Goal: Task Accomplishment & Management: Manage account settings

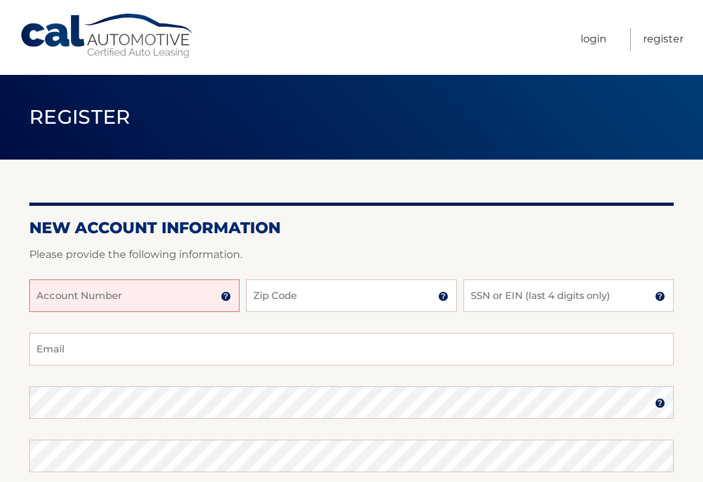
click at [215, 293] on input "Account Number" at bounding box center [134, 295] width 210 height 33
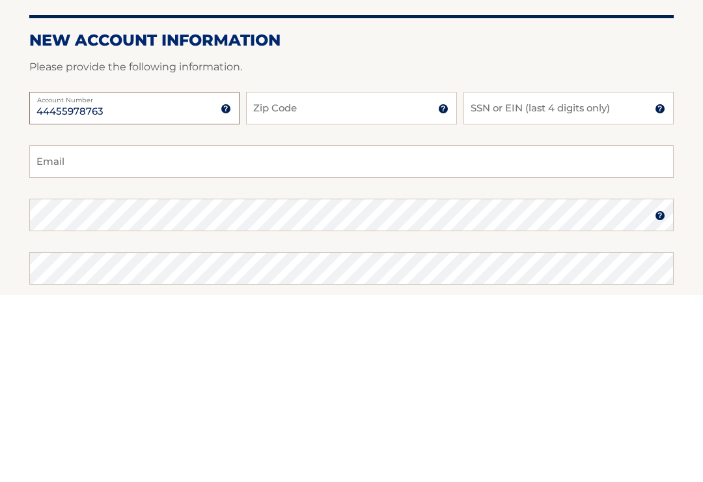
type input "44455978763"
click at [316, 279] on input "Zip Code" at bounding box center [351, 295] width 210 height 33
type input "11934"
click at [592, 279] on input "SSN or EIN (last 4 digits only)" at bounding box center [568, 295] width 210 height 33
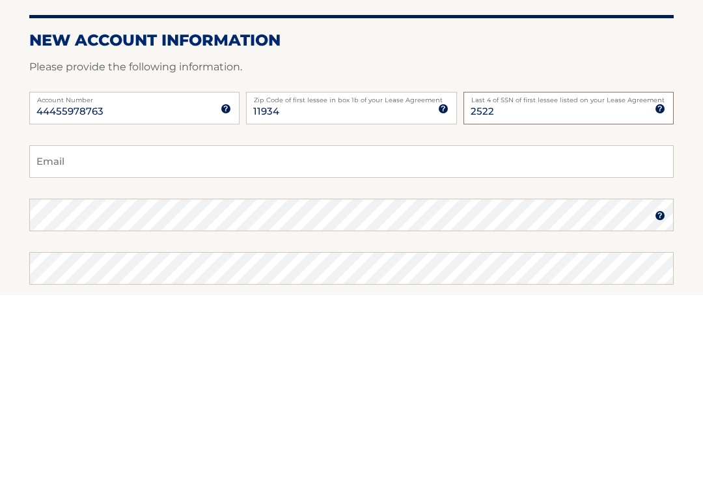
type input "2522"
click at [168, 333] on input "Email" at bounding box center [351, 349] width 644 height 33
type input "conniel52@hotmail.com"
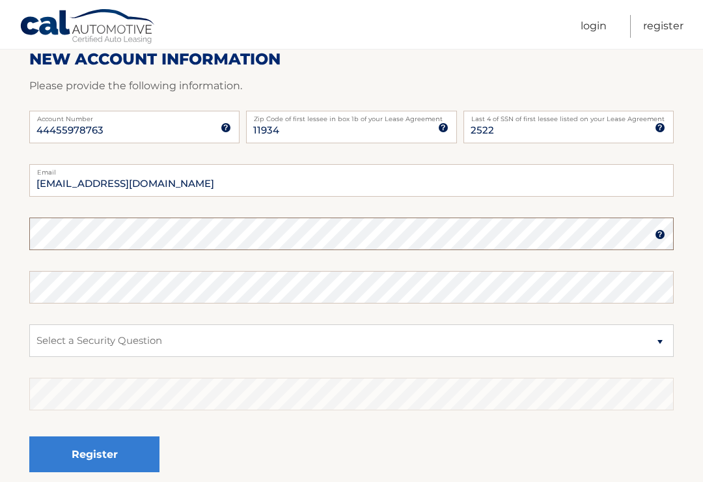
scroll to position [168, 0]
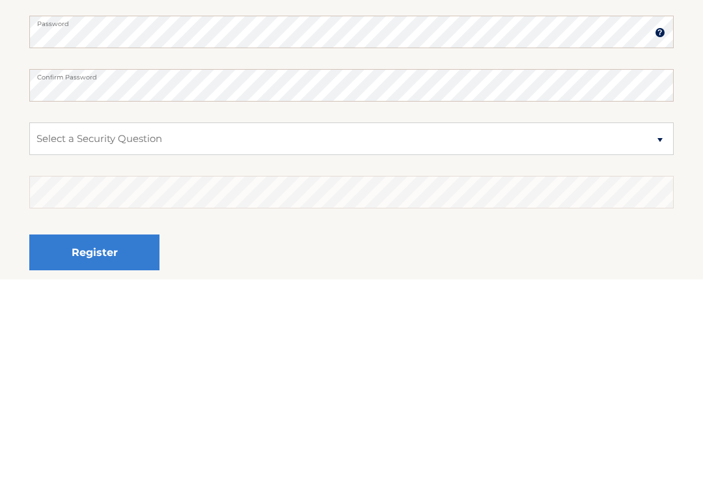
click at [658, 325] on select "Select a Security Question What was the name of your elementary school? What is…" at bounding box center [351, 341] width 644 height 33
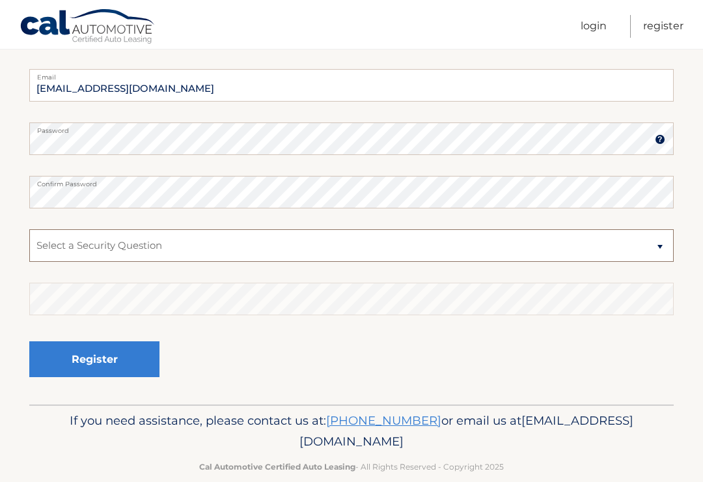
select select "2"
click at [231, 252] on select "Select a Security Question What was the name of your elementary school? What is…" at bounding box center [351, 245] width 644 height 33
click at [177, 248] on select "Select a Security Question What was the name of your elementary school? What is…" at bounding box center [351, 245] width 644 height 33
click at [660, 254] on select "Select a Security Question What was the name of your elementary school? What is…" at bounding box center [351, 245] width 644 height 33
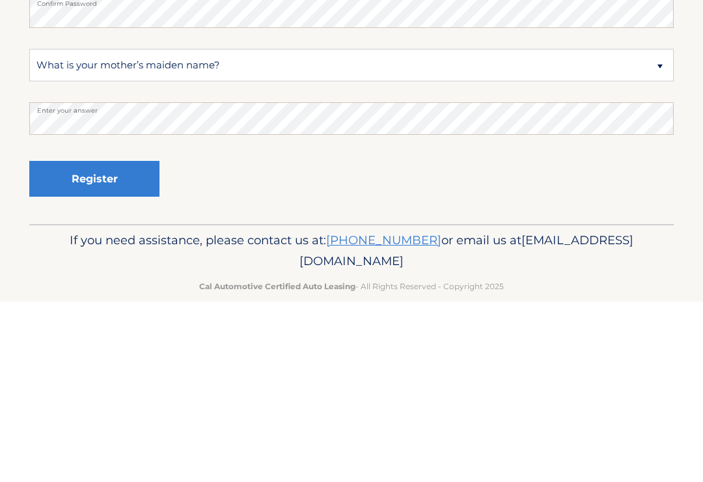
click at [88, 341] on button "Register" at bounding box center [94, 359] width 130 height 36
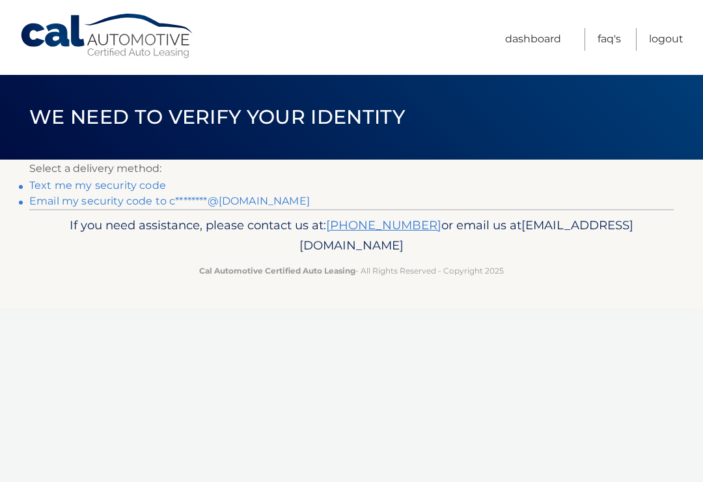
click at [262, 202] on link "Email my security code to c********@hotmail.com" at bounding box center [169, 201] width 280 height 12
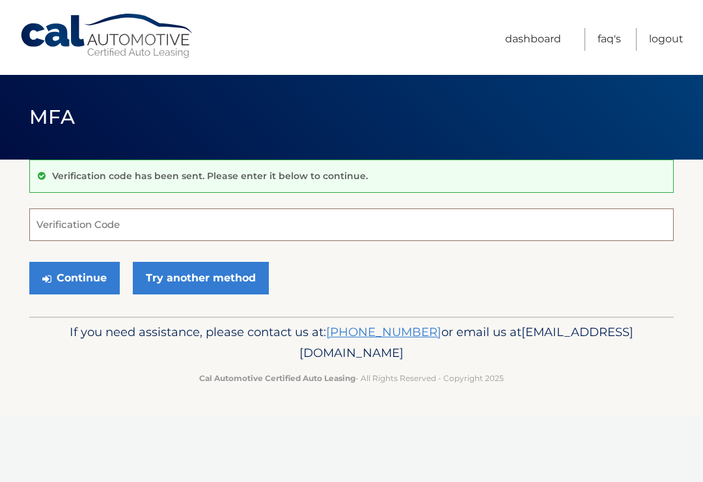
click at [64, 232] on input "Verification Code" at bounding box center [351, 224] width 644 height 33
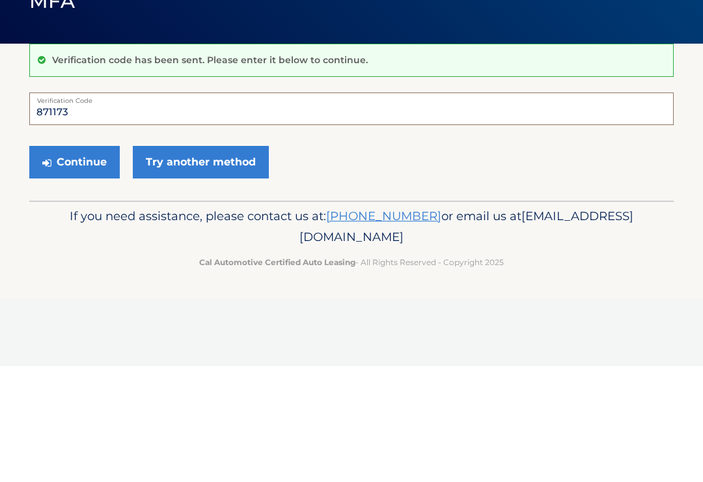
type input "871173"
click at [80, 262] on button "Continue" at bounding box center [74, 278] width 90 height 33
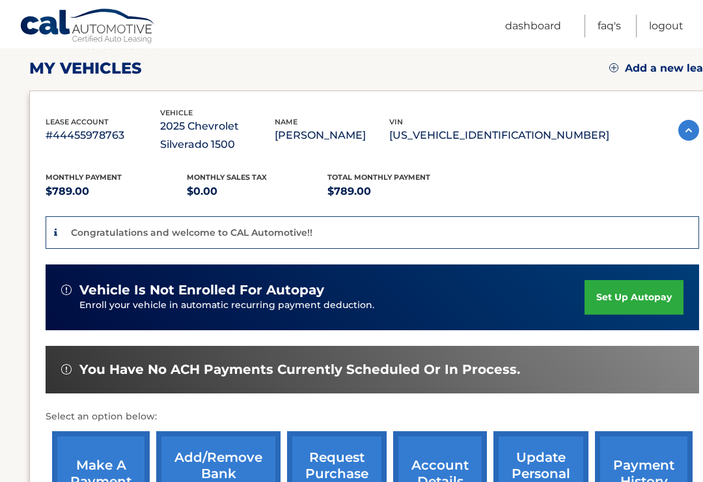
scroll to position [192, 0]
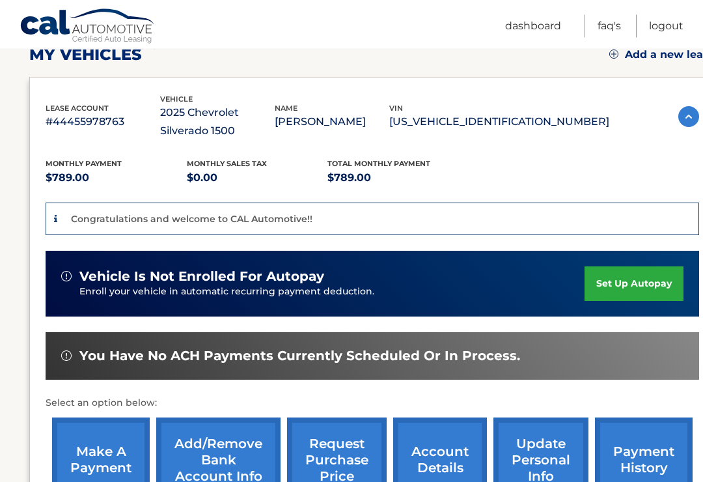
click at [629, 284] on link "set up autopay" at bounding box center [633, 284] width 99 height 34
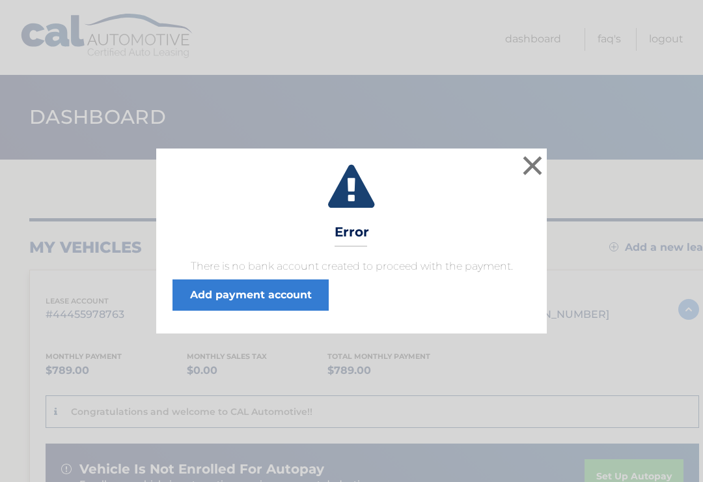
click at [298, 304] on link "Add payment account" at bounding box center [250, 294] width 156 height 31
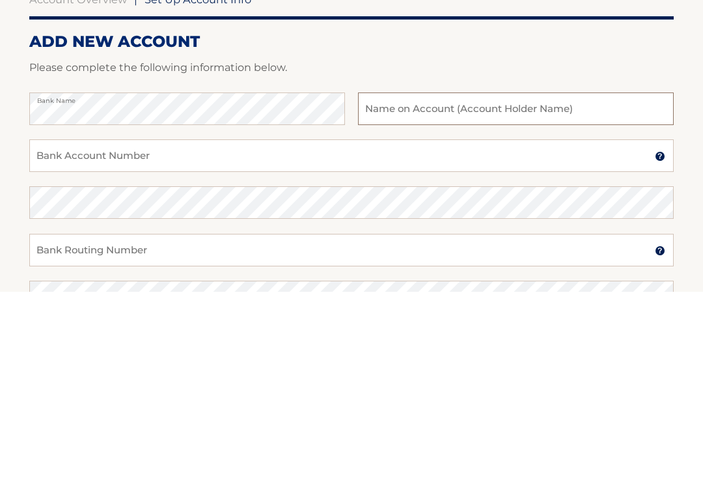
click at [521, 282] on input "text" at bounding box center [516, 298] width 316 height 33
type input "Robert Libretti"
click at [249, 329] on input "Bank Account Number" at bounding box center [351, 345] width 644 height 33
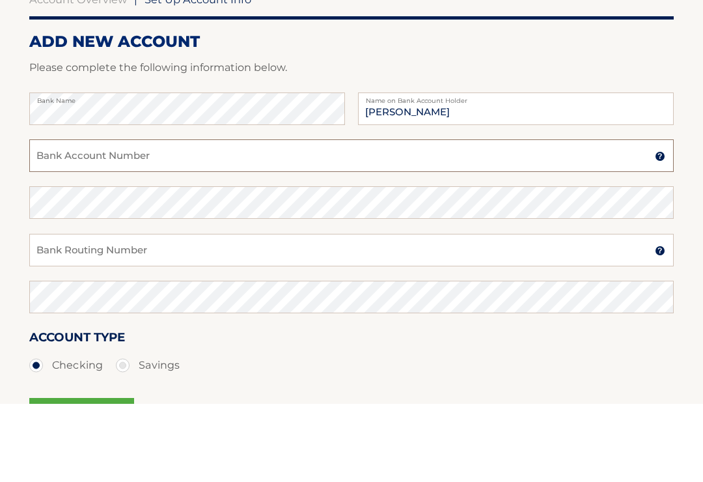
scroll to position [112, 0]
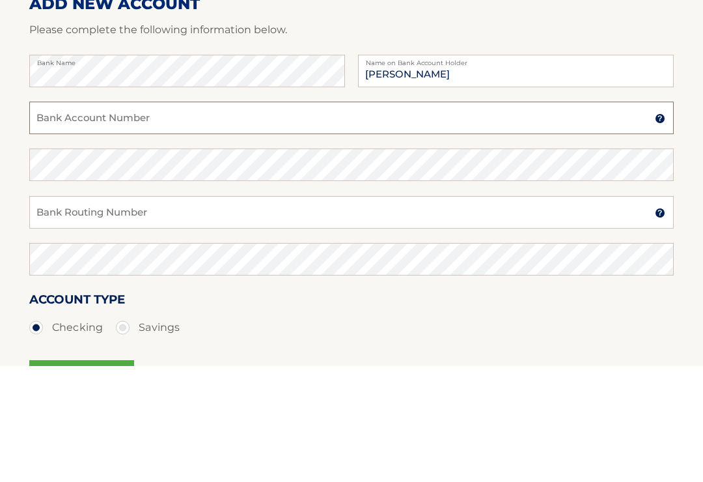
click at [169, 217] on input "Bank Account Number" at bounding box center [351, 233] width 644 height 33
click at [85, 217] on input "Suffolk" at bounding box center [351, 233] width 644 height 33
type input "S"
type input "11419018220607"
click at [638, 312] on input "Bank Routing Number" at bounding box center [351, 328] width 644 height 33
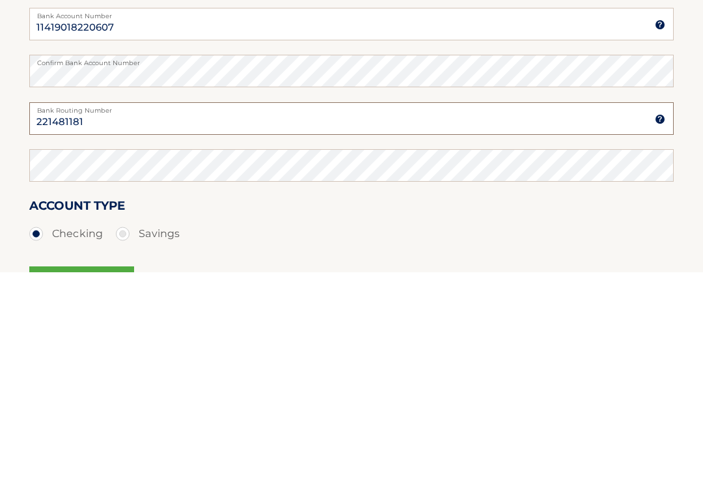
type input "221481181"
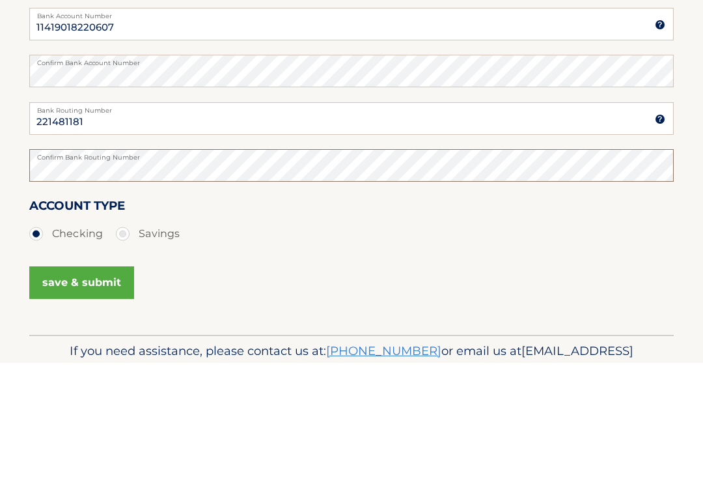
scroll to position [211, 0]
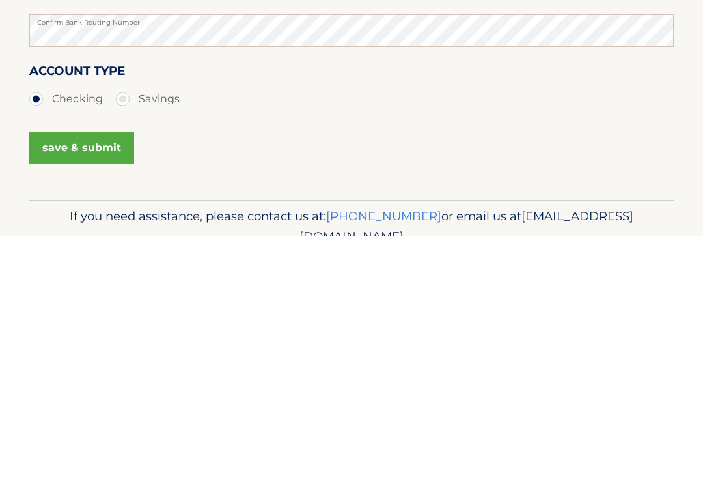
click at [64, 377] on button "save & submit" at bounding box center [81, 393] width 105 height 33
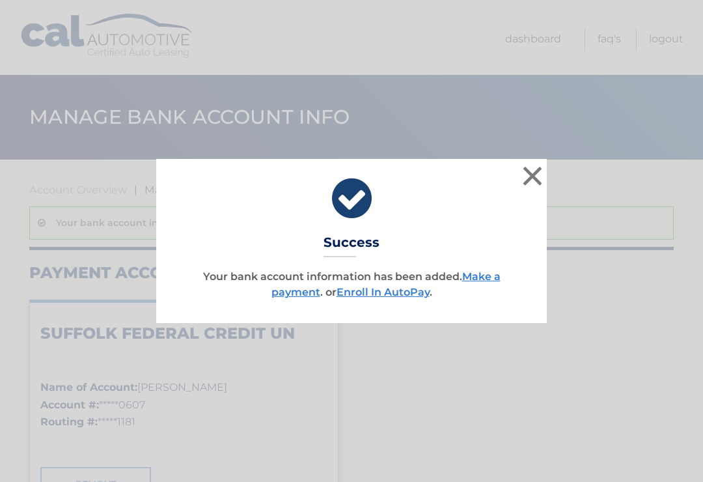
click at [401, 292] on link "Enroll In AutoPay" at bounding box center [382, 292] width 93 height 12
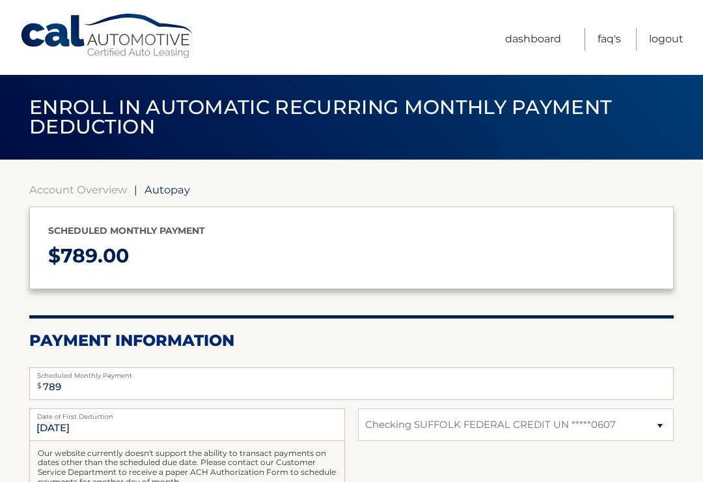
select select "MGYxOTNmMzUtYjE4NC00NjhmLWE5MTItNzQxMDg5OTE3MmJm"
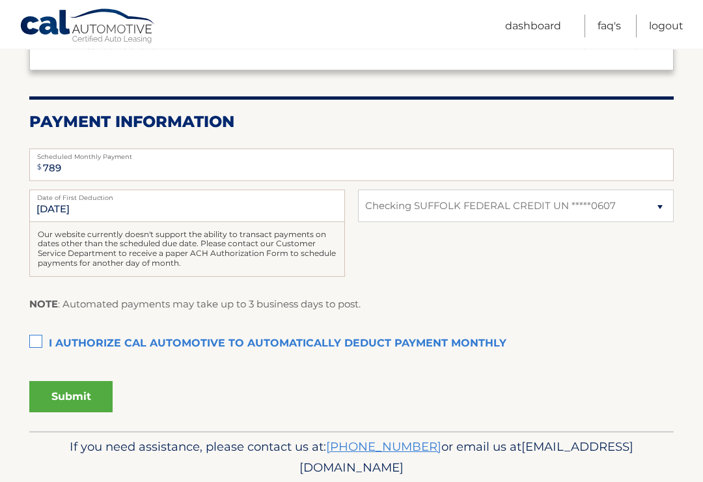
scroll to position [219, 0]
click at [34, 333] on label "I authorize cal automotive to automatically deduct payment monthly This checkbo…" at bounding box center [351, 343] width 644 height 26
click at [0, 0] on input "I authorize cal automotive to automatically deduct payment monthly This checkbo…" at bounding box center [0, 0] width 0 height 0
click at [77, 389] on button "Submit" at bounding box center [70, 395] width 83 height 31
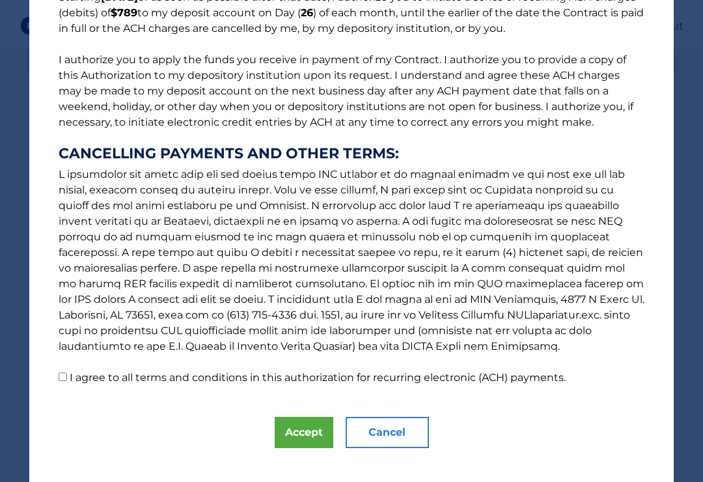
scroll to position [129, 0]
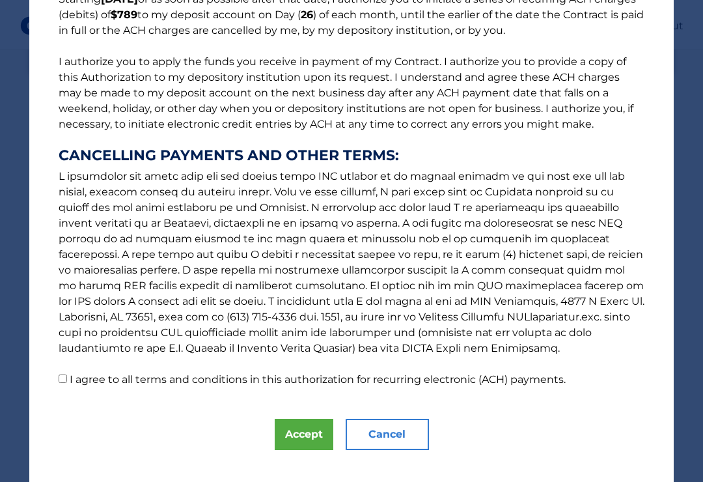
click at [305, 439] on button "Accept" at bounding box center [304, 433] width 59 height 31
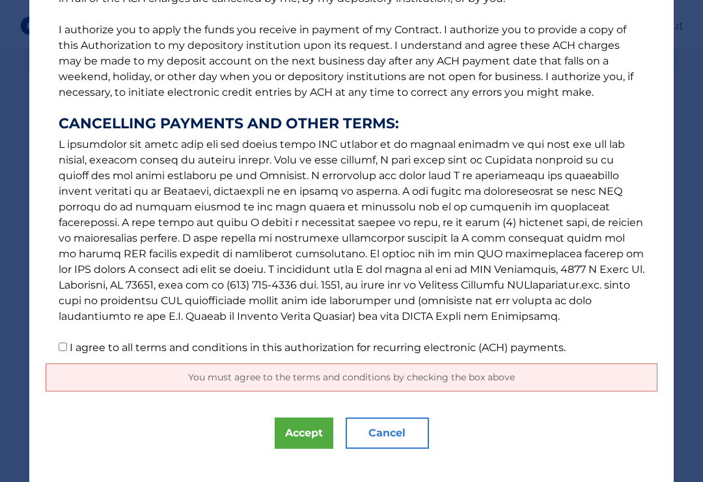
scroll to position [159, 0]
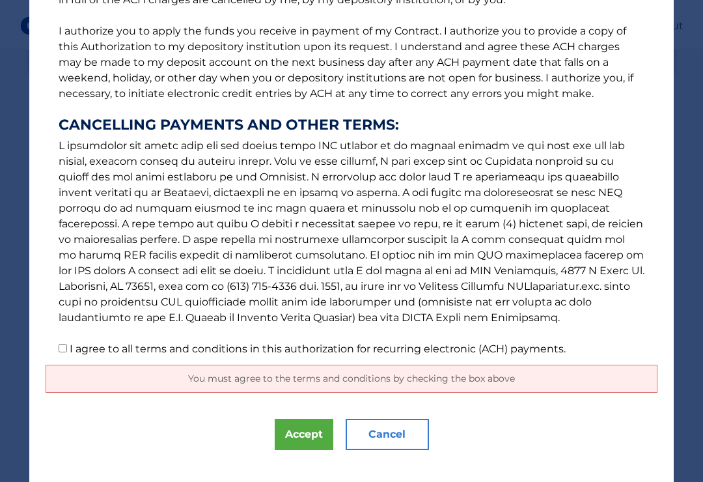
click at [300, 432] on button "Accept" at bounding box center [304, 433] width 59 height 31
click at [62, 349] on input "I agree to all terms and conditions in this authorization for recurring electro…" at bounding box center [63, 348] width 8 height 8
checkbox input "true"
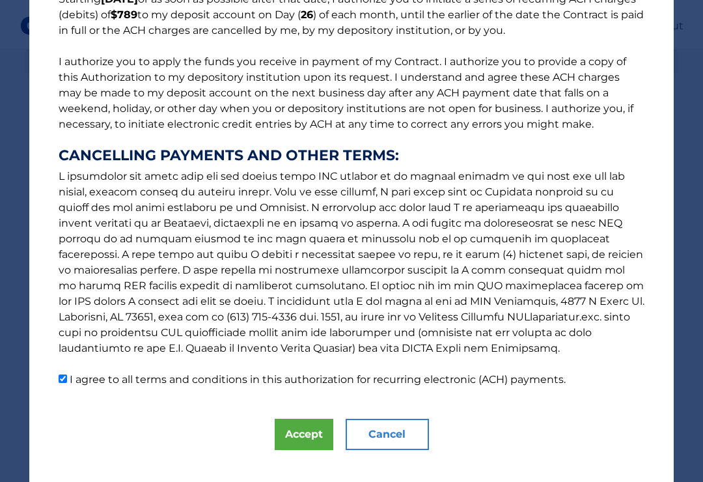
click at [306, 433] on button "Accept" at bounding box center [304, 433] width 59 height 31
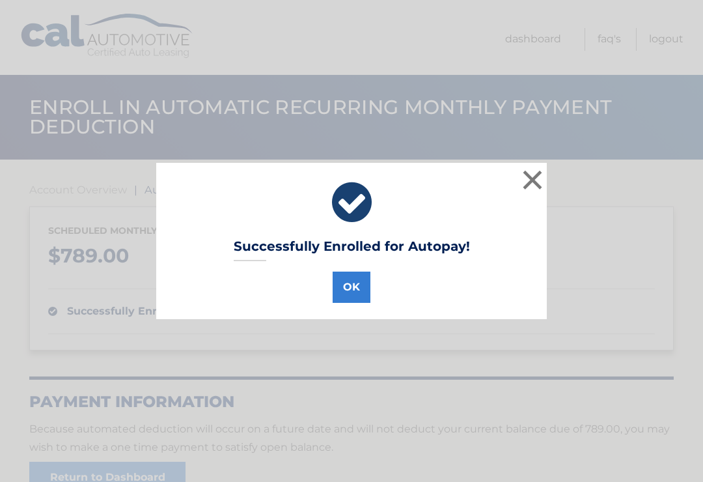
click at [343, 290] on button "OK" at bounding box center [352, 286] width 38 height 31
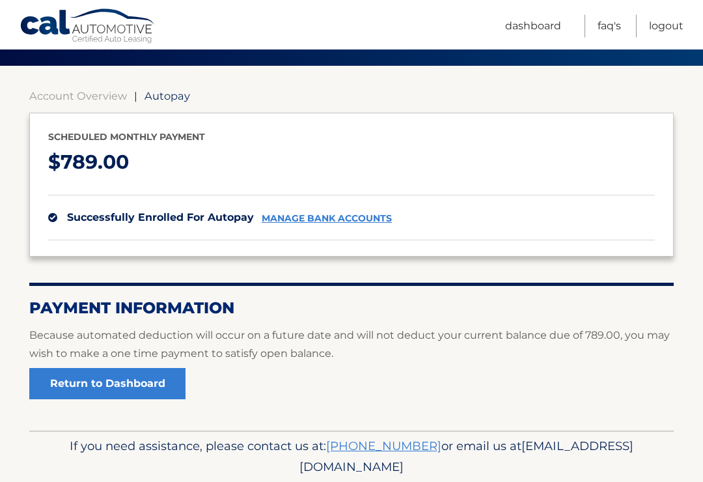
scroll to position [94, 0]
click at [163, 103] on section "Account Overview | Autopay Scheduled monthly payment $ 789.00 successfully enro…" at bounding box center [351, 244] width 644 height 310
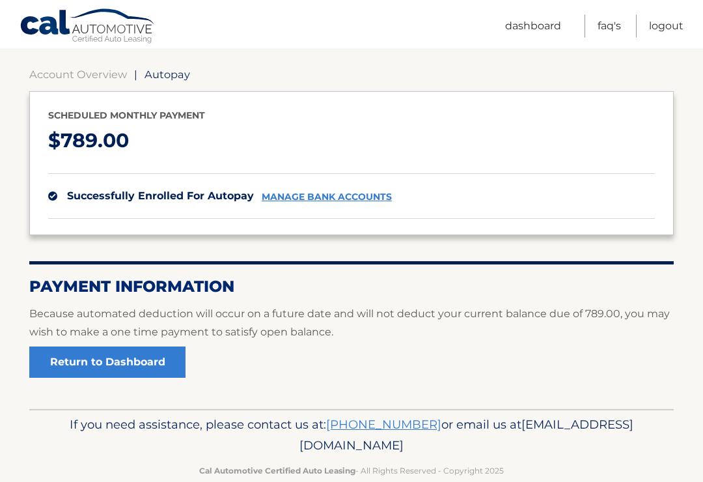
scroll to position [118, 0]
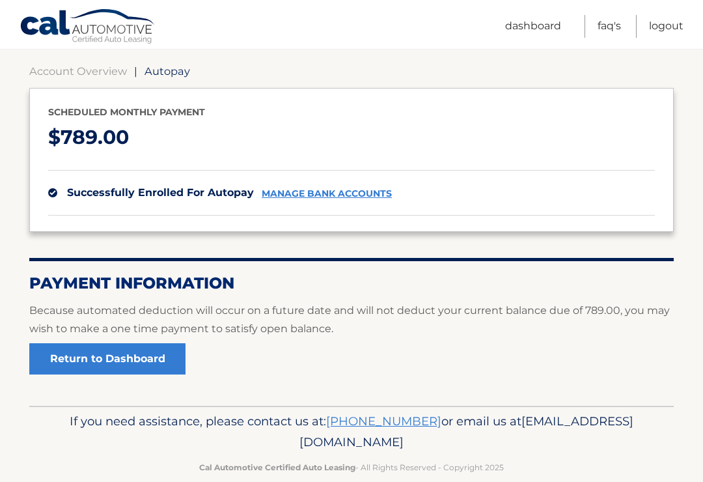
click at [61, 361] on link "Return to Dashboard" at bounding box center [107, 358] width 156 height 31
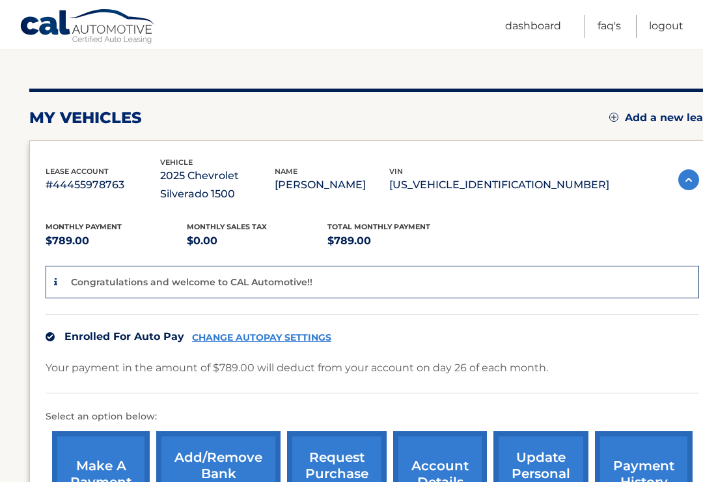
scroll to position [132, 0]
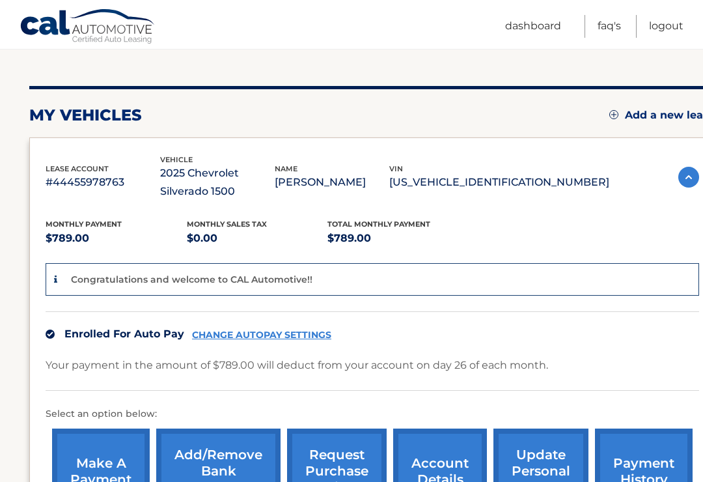
click at [256, 336] on link "CHANGE AUTOPAY SETTINGS" at bounding box center [261, 334] width 139 height 11
click at [274, 329] on link "CHANGE AUTOPAY SETTINGS" at bounding box center [261, 334] width 139 height 11
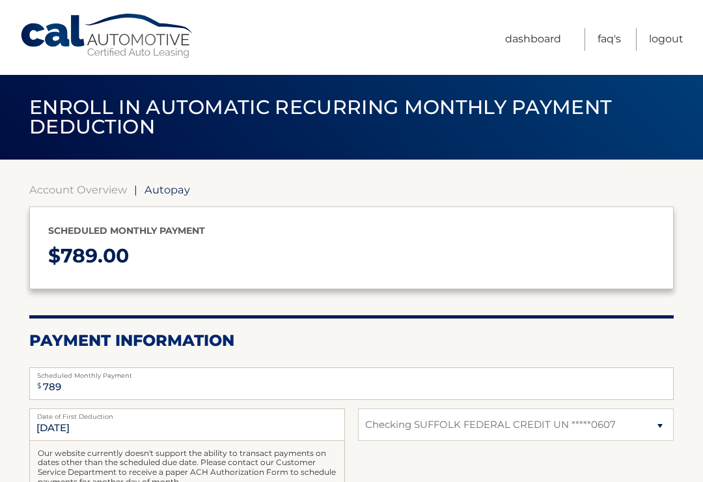
select select "MGYxOTNmMzUtYjE4NC00NjhmLWE5MTItNzQxMDg5OTE3MmJm"
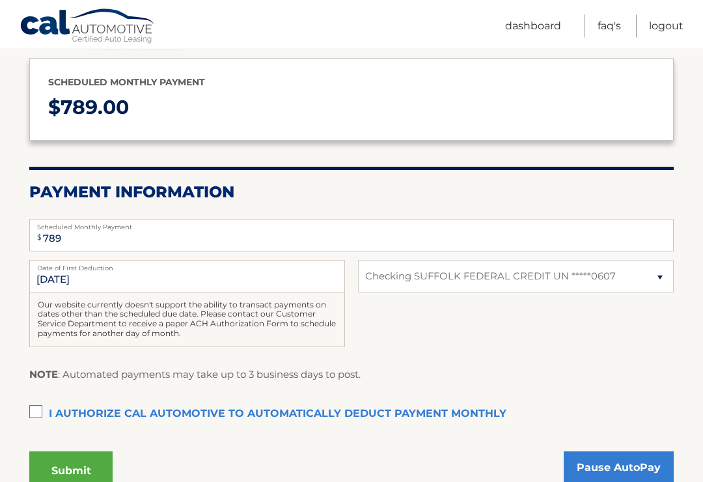
scroll to position [148, 0]
click at [652, 276] on select "Select Bank Account Checking SUFFOLK FEDERAL CREDIT UN *****0607" at bounding box center [516, 276] width 316 height 33
click at [649, 275] on select "Select Bank Account Checking SUFFOLK FEDERAL CREDIT UN *****0607" at bounding box center [516, 276] width 316 height 33
click at [672, 277] on select "Select Bank Account Checking SUFFOLK FEDERAL CREDIT UN *****0607" at bounding box center [516, 276] width 316 height 33
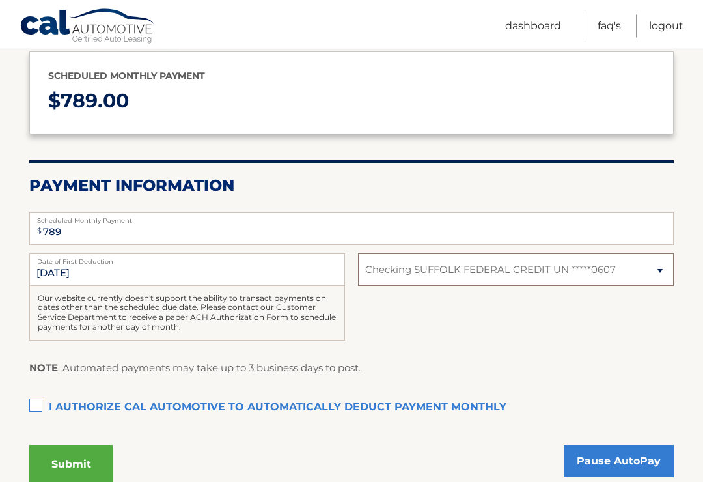
scroll to position [156, 0]
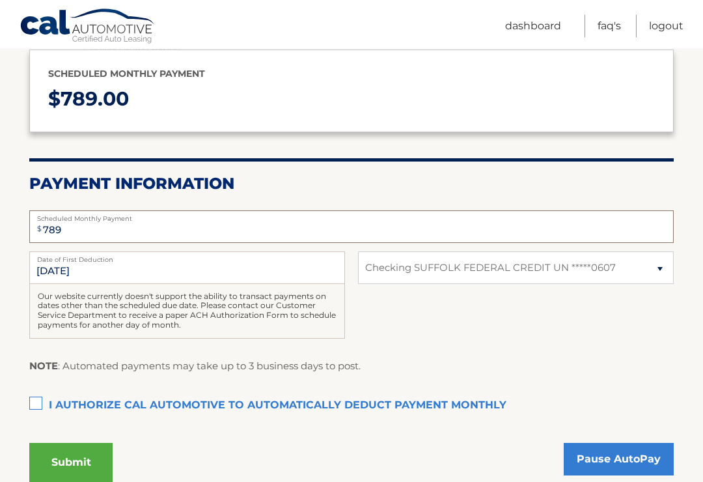
click at [71, 236] on input "789" at bounding box center [351, 227] width 644 height 33
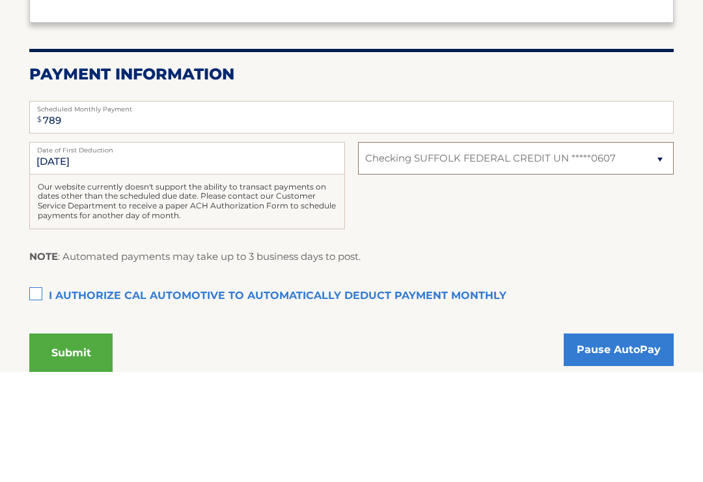
click at [631, 252] on select "Select Bank Account Checking SUFFOLK FEDERAL CREDIT UN *****0607" at bounding box center [516, 268] width 316 height 33
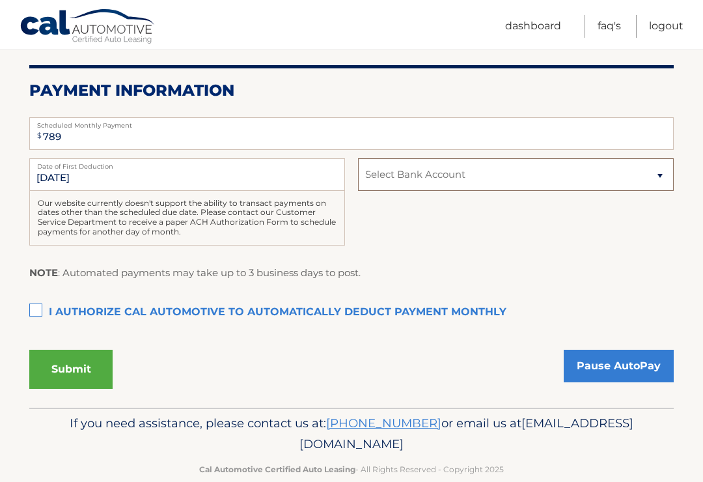
click at [478, 172] on select "Select Bank Account Checking SUFFOLK FEDERAL CREDIT UN *****0607" at bounding box center [516, 174] width 316 height 33
select select "MGYxOTNmMzUtYjE4NC00NjhmLWE5MTItNzQxMDg5OTE3MmJm"
click at [641, 187] on select "Select Bank Account Checking SUFFOLK FEDERAL CREDIT UN *****0607" at bounding box center [516, 174] width 316 height 33
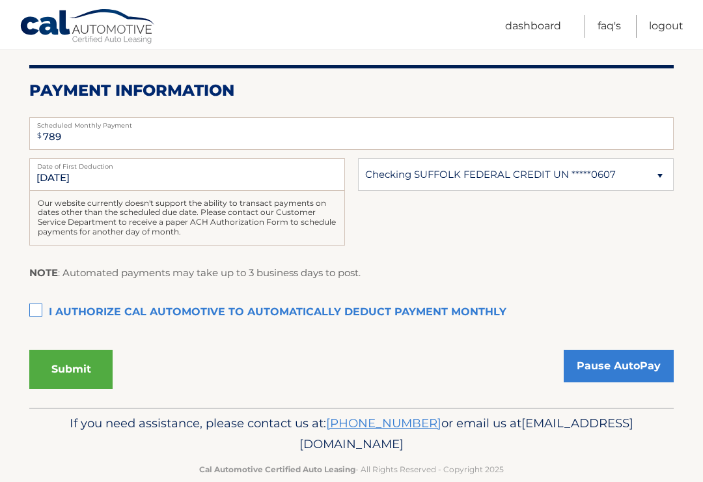
click at [514, 37] on link "Dashboard" at bounding box center [533, 26] width 56 height 23
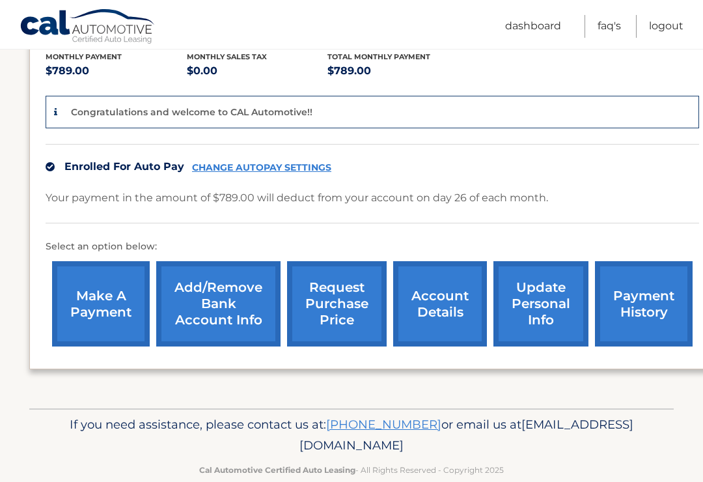
scroll to position [301, 0]
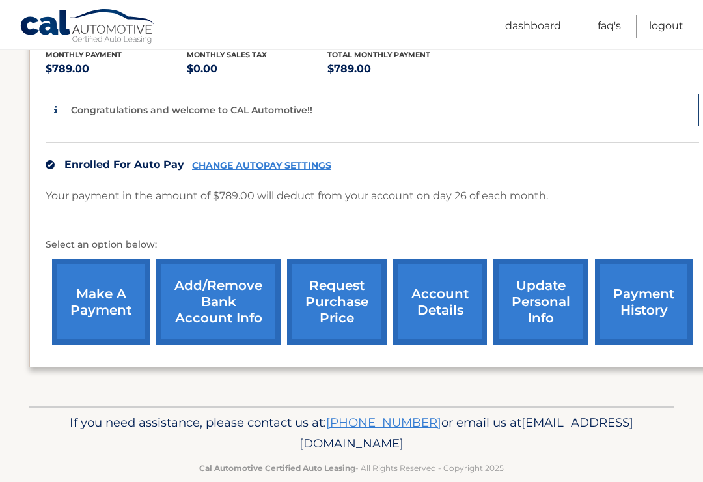
click at [216, 308] on link "Add/Remove bank account info" at bounding box center [218, 301] width 124 height 85
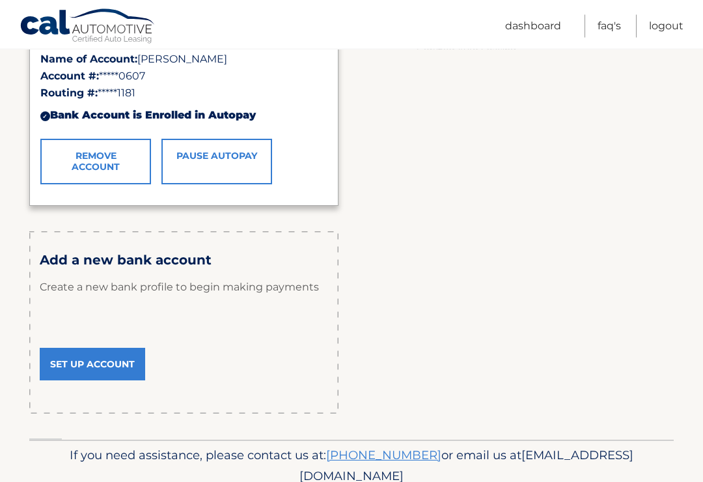
scroll to position [289, 0]
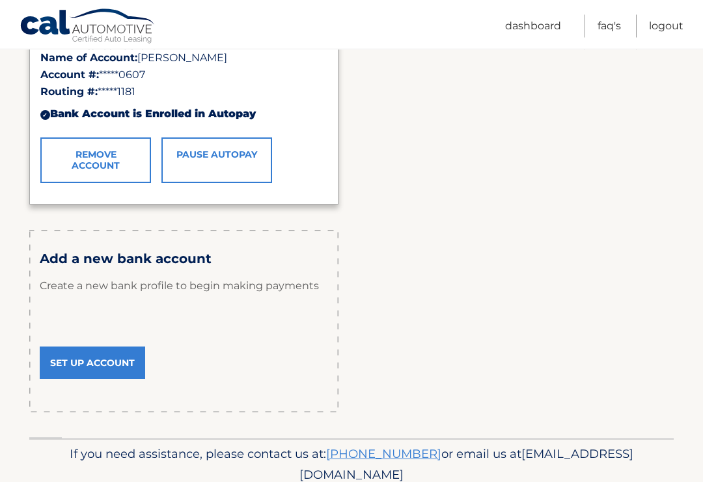
click at [87, 353] on link "Set Up Account" at bounding box center [92, 363] width 105 height 33
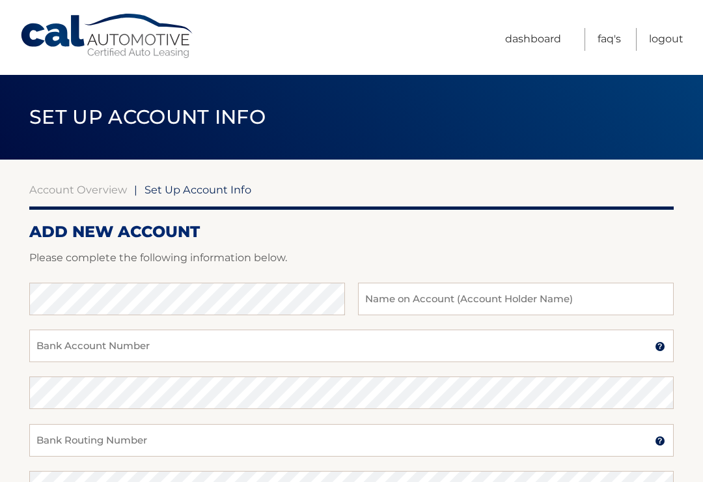
click at [667, 44] on link "Logout" at bounding box center [666, 39] width 34 height 23
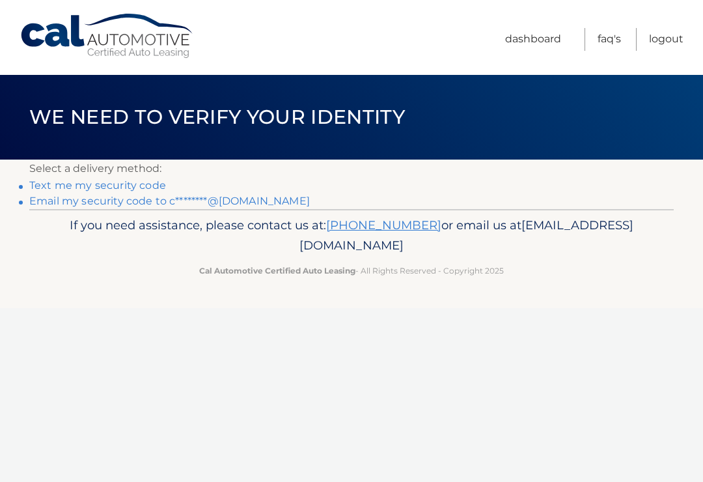
click at [257, 202] on link "Email my security code to c********@[DOMAIN_NAME]" at bounding box center [169, 201] width 280 height 12
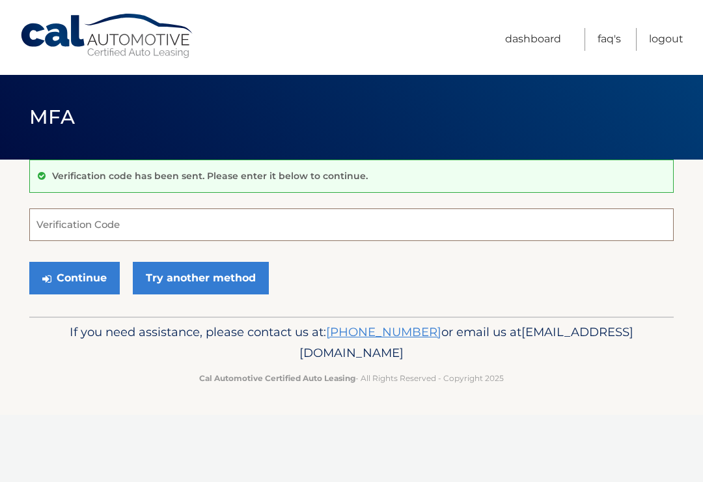
click at [123, 228] on input "Verification Code" at bounding box center [351, 224] width 644 height 33
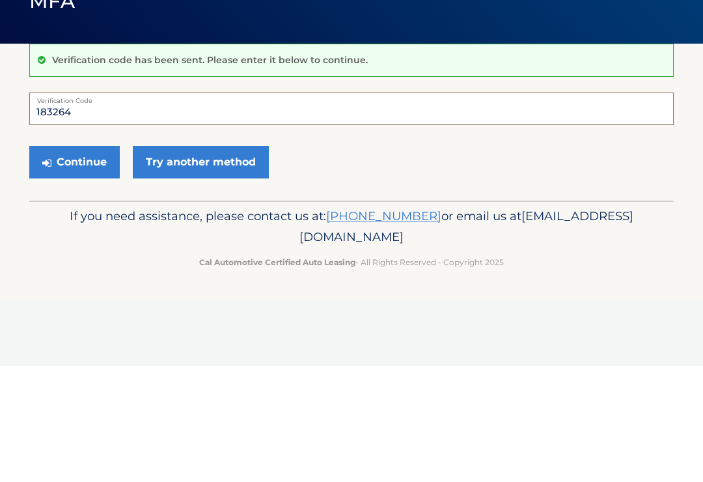
type input "183264"
click at [83, 262] on button "Continue" at bounding box center [74, 278] width 90 height 33
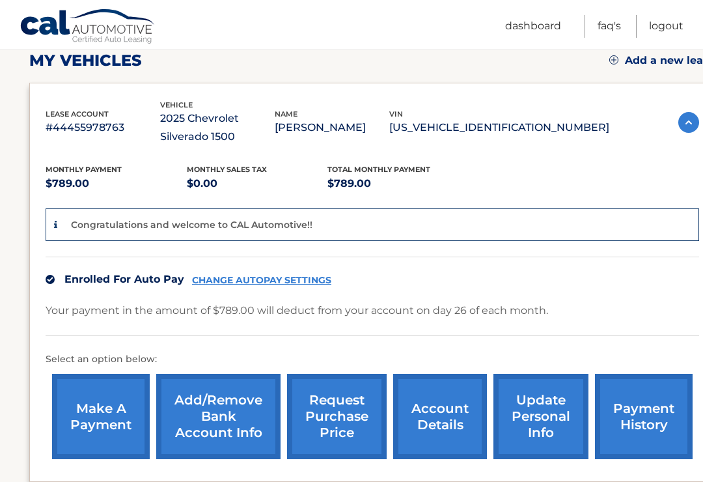
scroll to position [186, 0]
click at [212, 407] on link "Add/Remove bank account info" at bounding box center [218, 416] width 124 height 85
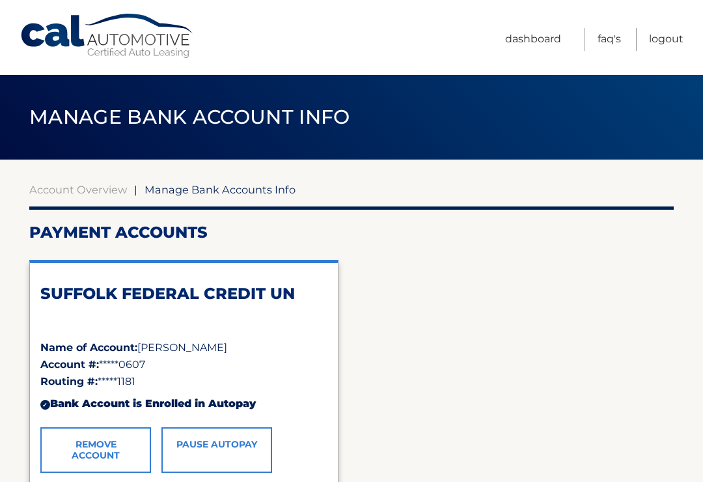
click at [94, 446] on link "Remove Account" at bounding box center [95, 450] width 111 height 46
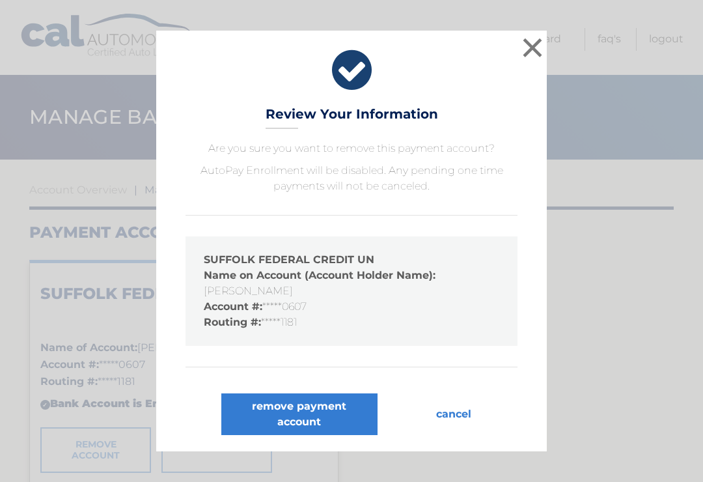
click at [295, 411] on button "remove payment account" at bounding box center [299, 414] width 156 height 42
click at [301, 411] on button "remove payment account" at bounding box center [299, 414] width 156 height 42
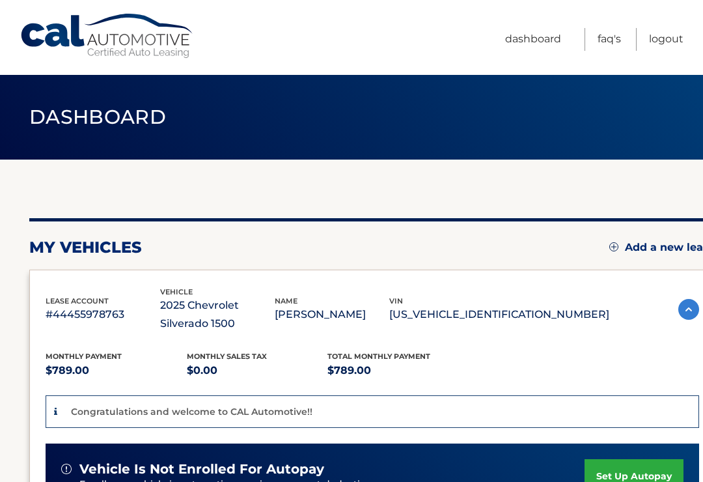
click at [312, 411] on div "Congratulations and welcome to CAL Automotive!!" at bounding box center [372, 411] width 653 height 33
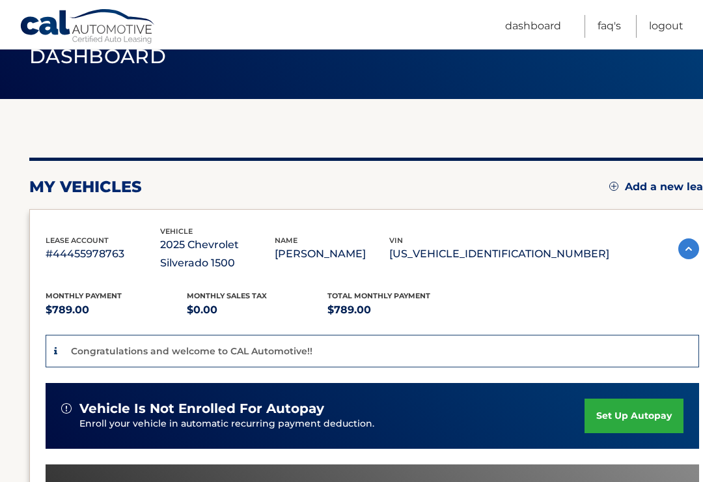
scroll to position [62, 0]
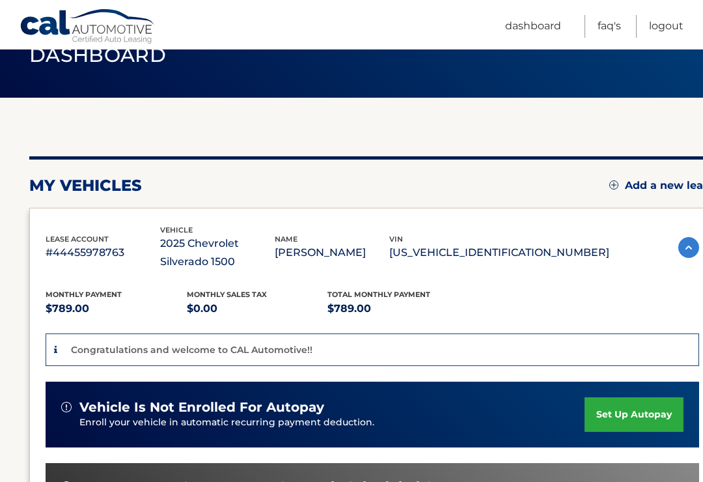
click at [645, 420] on link "set up autopay" at bounding box center [633, 414] width 99 height 34
click at [653, 397] on link "set up autopay" at bounding box center [633, 414] width 99 height 34
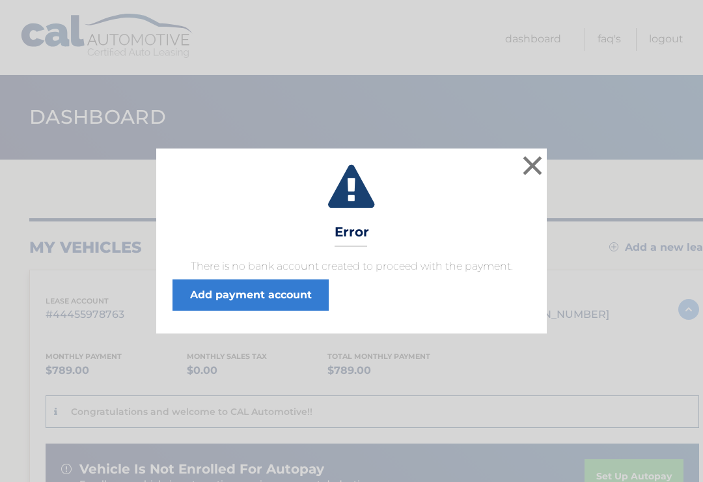
click at [238, 288] on link "Add payment account" at bounding box center [250, 294] width 156 height 31
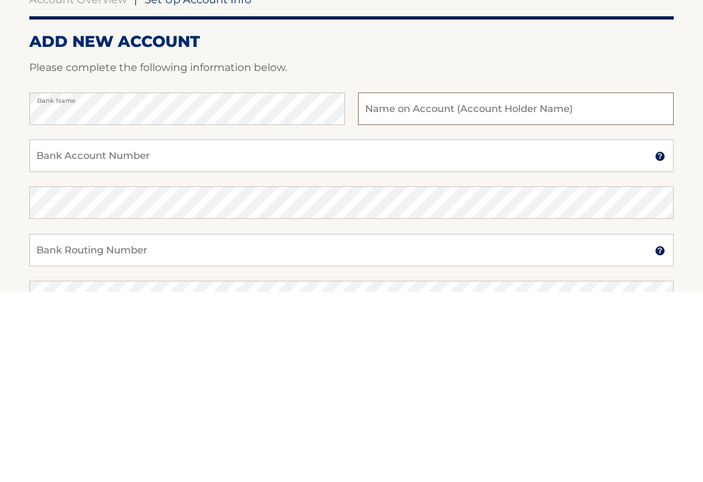
click at [428, 282] on input "text" at bounding box center [516, 298] width 316 height 33
type input "Robert Libretti"
click at [46, 329] on input "Bank Account Number" at bounding box center [351, 345] width 644 height 33
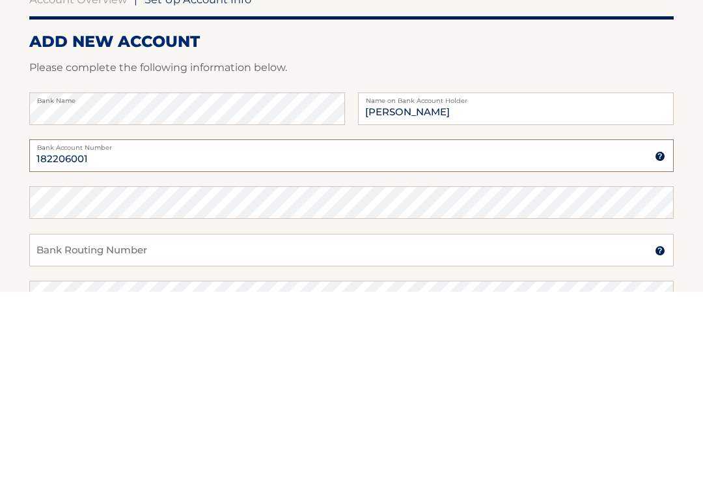
type input "182206001"
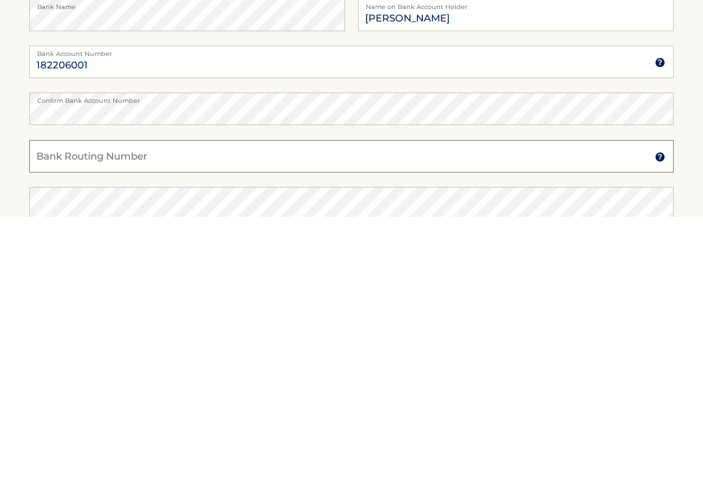
click at [144, 405] on input "Bank Routing Number" at bounding box center [351, 421] width 644 height 33
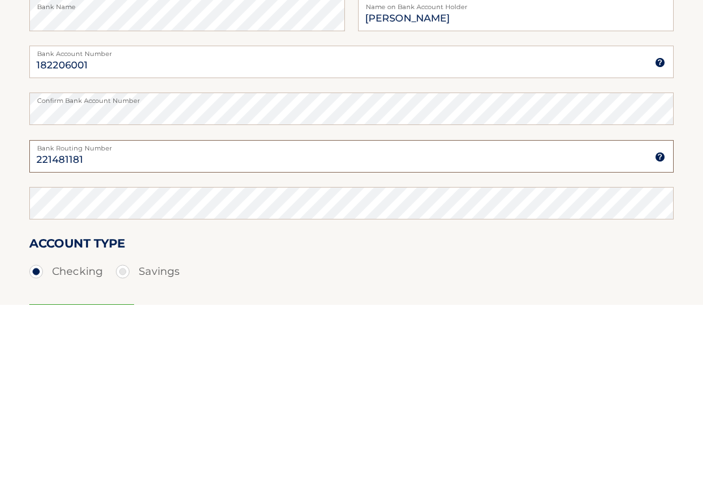
scroll to position [113, 0]
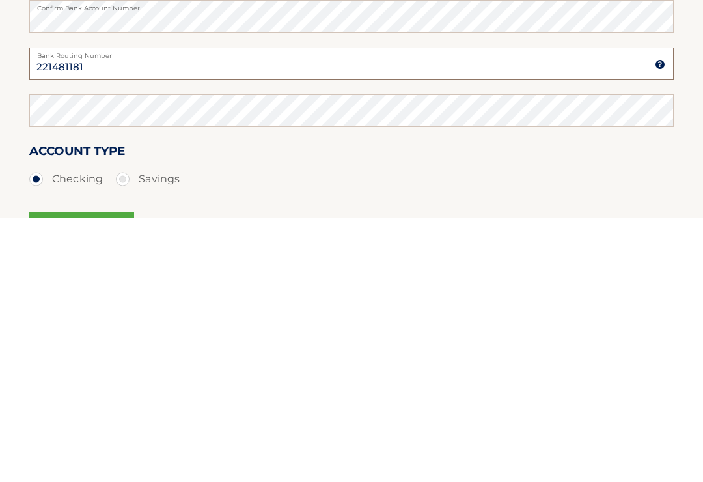
type input "221481181"
click at [124, 429] on label "Savings" at bounding box center [148, 442] width 64 height 26
click at [124, 429] on input "Savings" at bounding box center [127, 439] width 13 height 21
radio input "true"
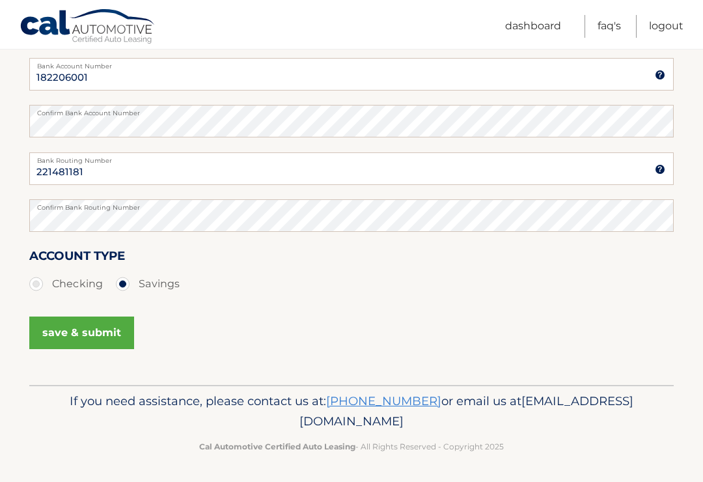
click at [88, 330] on button "save & submit" at bounding box center [81, 332] width 105 height 33
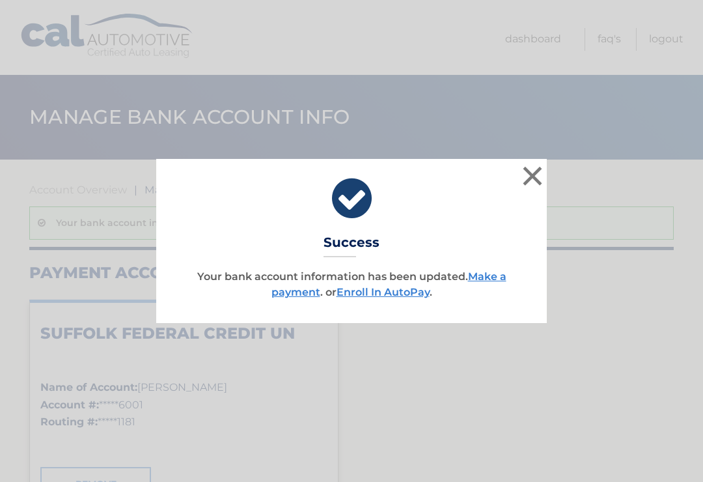
click at [390, 294] on link "Enroll In AutoPay" at bounding box center [382, 292] width 93 height 12
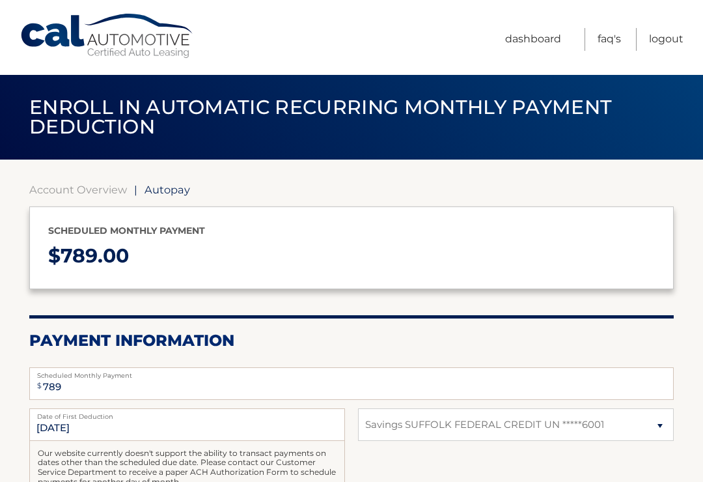
select select "NGUwNjI5YTUtZjA4MC00NDRlLTk0ZDMtNmRkNzliMzJjZTE2"
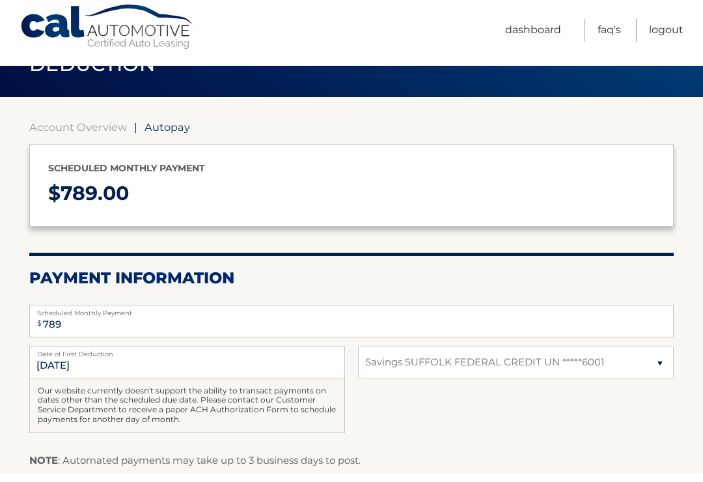
scroll to position [242, 0]
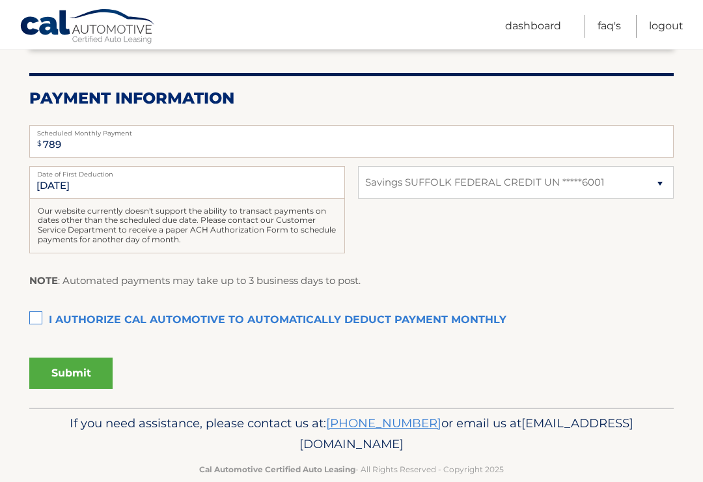
click at [35, 314] on label "I authorize cal automotive to automatically deduct payment monthly This checkbo…" at bounding box center [351, 320] width 644 height 26
click at [0, 0] on input "I authorize cal automotive to automatically deduct payment monthly This checkbo…" at bounding box center [0, 0] width 0 height 0
click at [86, 364] on button "Submit" at bounding box center [70, 372] width 83 height 31
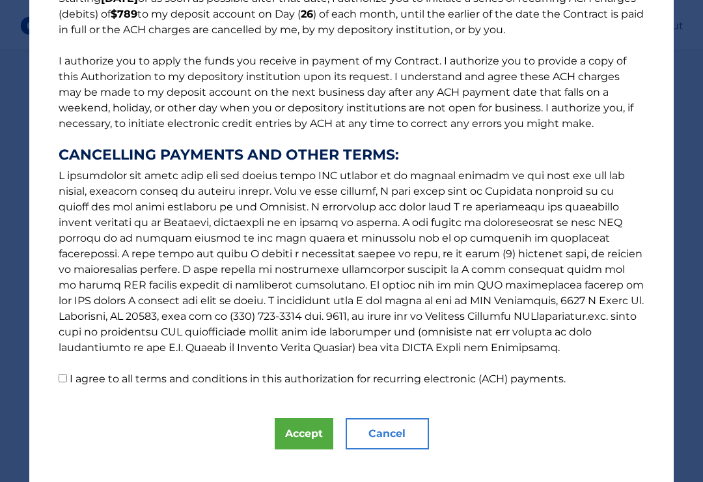
scroll to position [129, 0]
click at [61, 376] on input "I agree to all terms and conditions in this authorization for recurring electro…" at bounding box center [63, 378] width 8 height 8
checkbox input "true"
click at [297, 434] on button "Accept" at bounding box center [304, 433] width 59 height 31
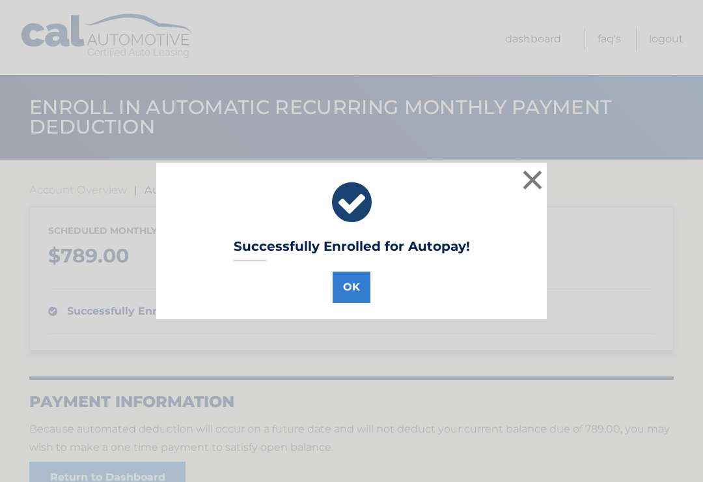
click at [349, 279] on button "OK" at bounding box center [352, 286] width 38 height 31
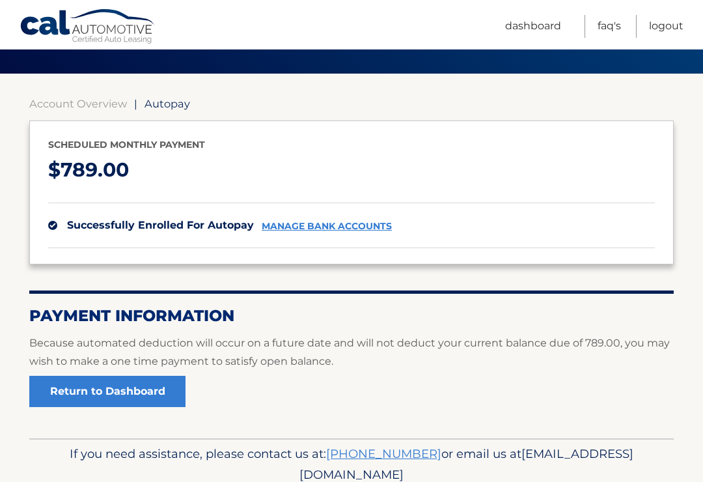
scroll to position [85, 0]
click at [666, 30] on link "Logout" at bounding box center [666, 26] width 34 height 23
